Goal: Task Accomplishment & Management: Manage account settings

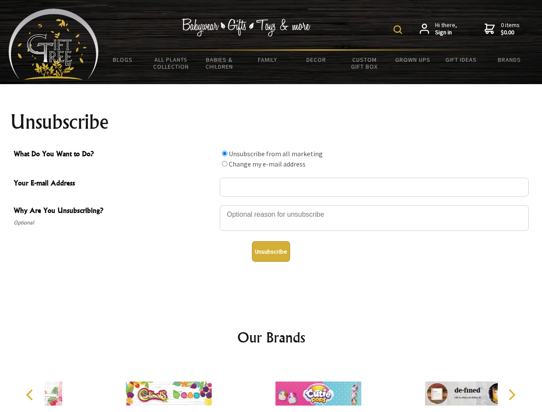
click at [399, 30] on img at bounding box center [397, 29] width 9 height 9
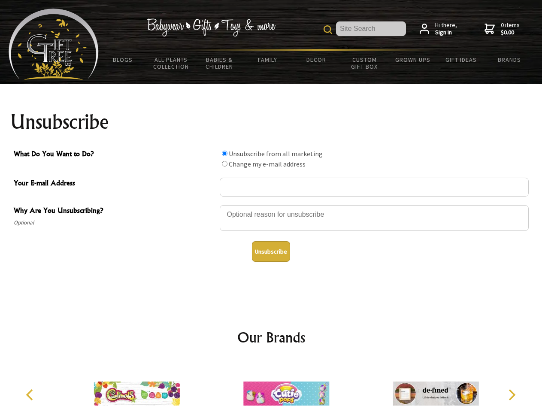
click at [271, 205] on div at bounding box center [374, 219] width 309 height 30
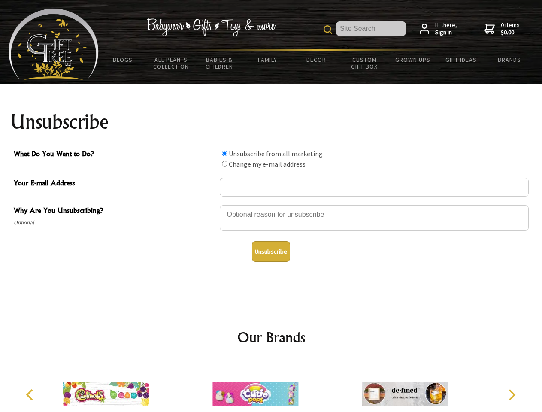
click at [224, 153] on input "What Do You Want to Do?" at bounding box center [225, 154] width 6 height 6
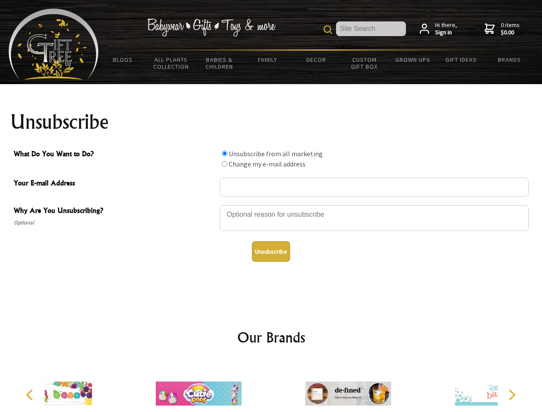
click at [224, 163] on input "What Do You Want to Do?" at bounding box center [225, 164] width 6 height 6
radio input "true"
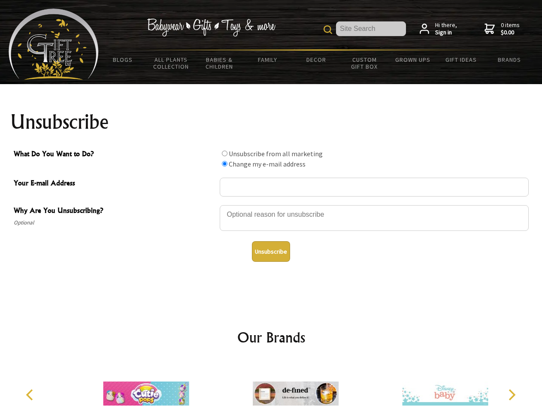
click at [271, 251] on button "Unsubscribe" at bounding box center [271, 251] width 38 height 21
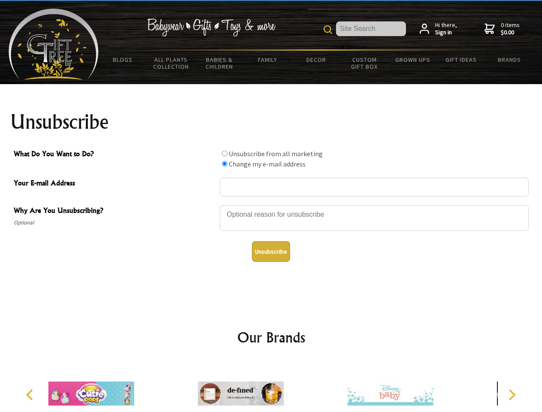
click at [271, 386] on img at bounding box center [241, 393] width 86 height 64
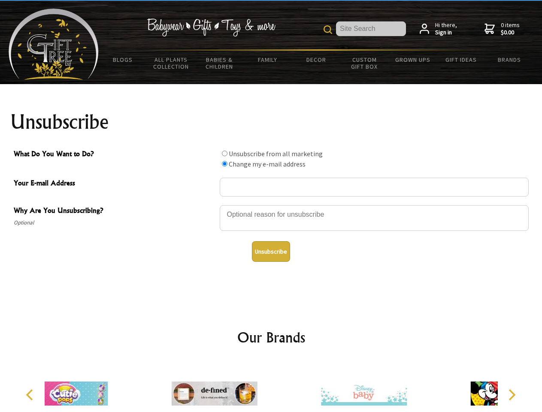
click at [31, 395] on icon "Previous" at bounding box center [30, 394] width 11 height 11
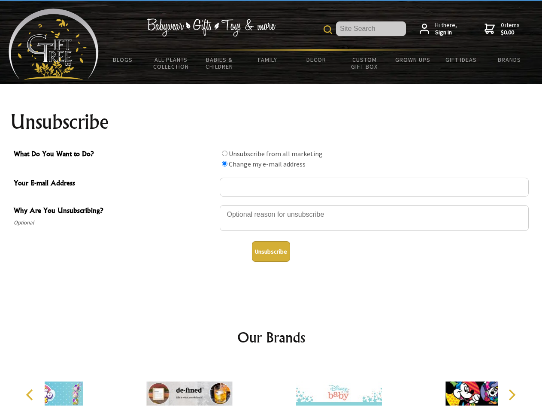
click at [511, 395] on icon "Next" at bounding box center [510, 394] width 11 height 11
